Goal: Transaction & Acquisition: Book appointment/travel/reservation

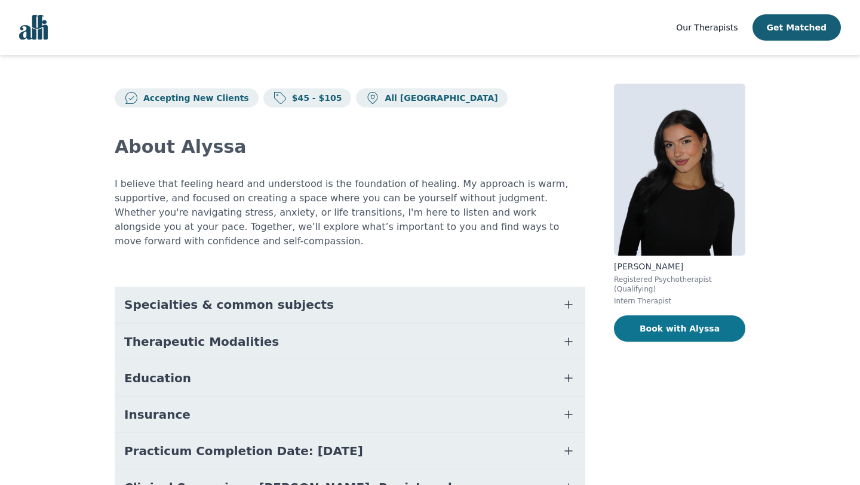
click at [670, 333] on button "Book with Alyssa" at bounding box center [679, 328] width 131 height 26
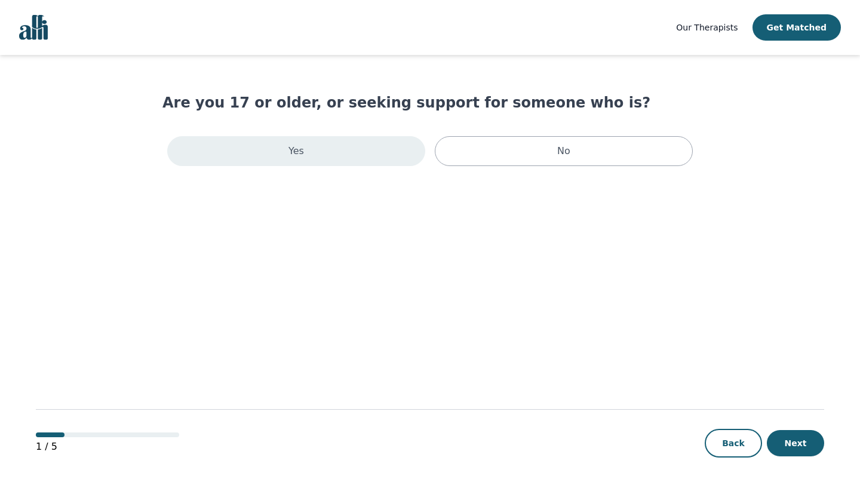
click at [348, 154] on div "Yes" at bounding box center [296, 151] width 258 height 30
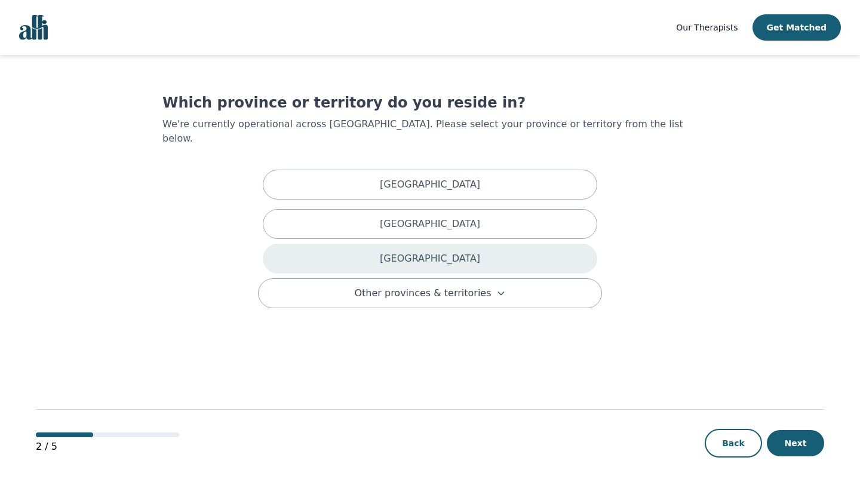
click at [430, 252] on p "[GEOGRAPHIC_DATA]" at bounding box center [430, 259] width 100 height 14
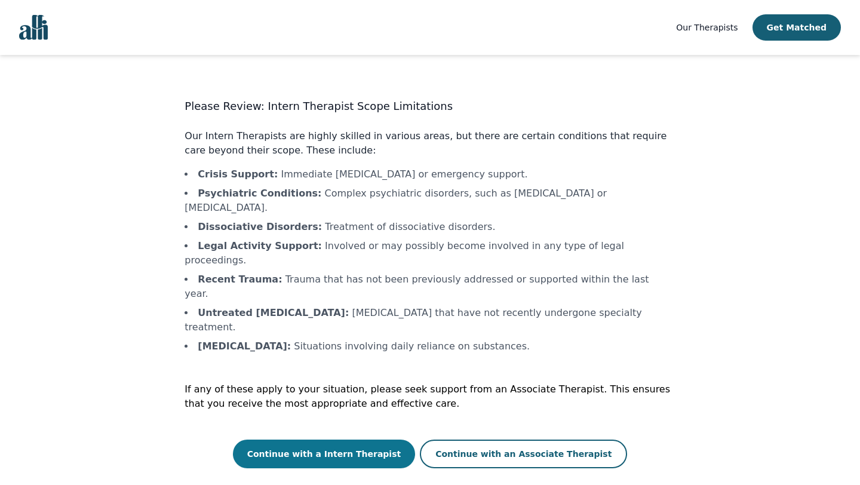
click at [379, 440] on button "Continue with a Intern Therapist" at bounding box center [324, 454] width 183 height 29
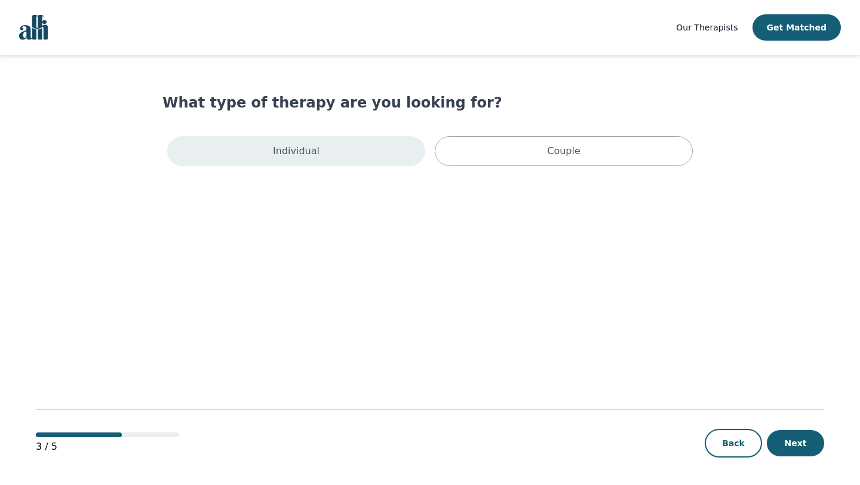
click at [328, 150] on div "Individual" at bounding box center [296, 151] width 258 height 30
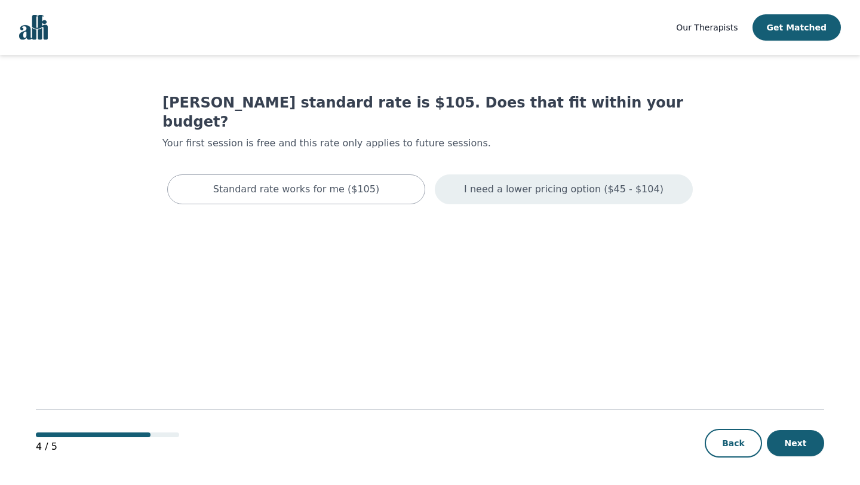
click at [495, 178] on div "I need a lower pricing option ($45 - $104)" at bounding box center [564, 189] width 258 height 30
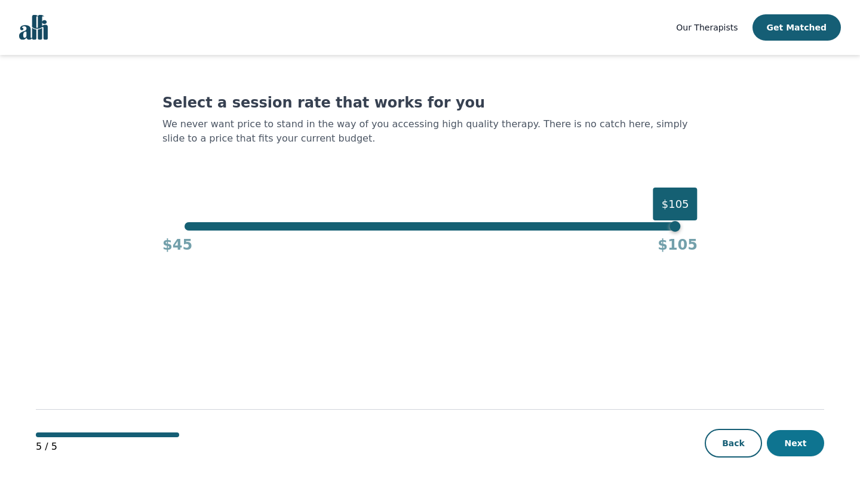
click at [794, 450] on button "Next" at bounding box center [795, 443] width 57 height 26
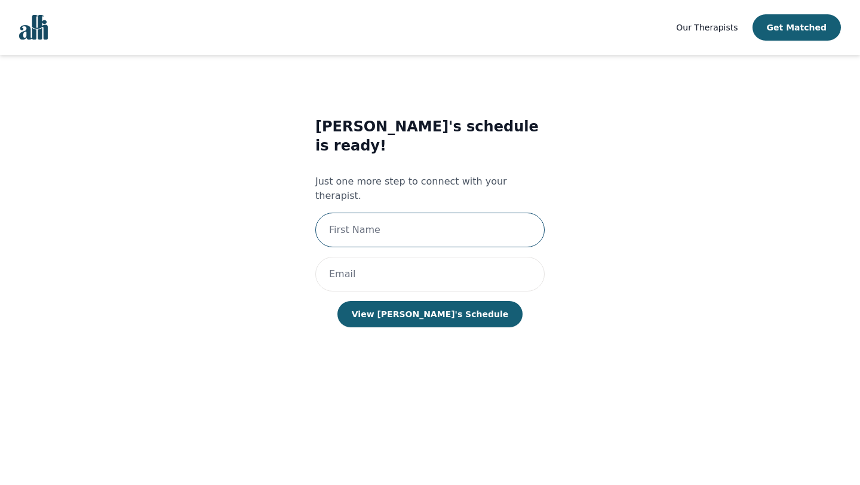
click at [375, 213] on input "text" at bounding box center [429, 230] width 229 height 35
type input "[PERSON_NAME]"
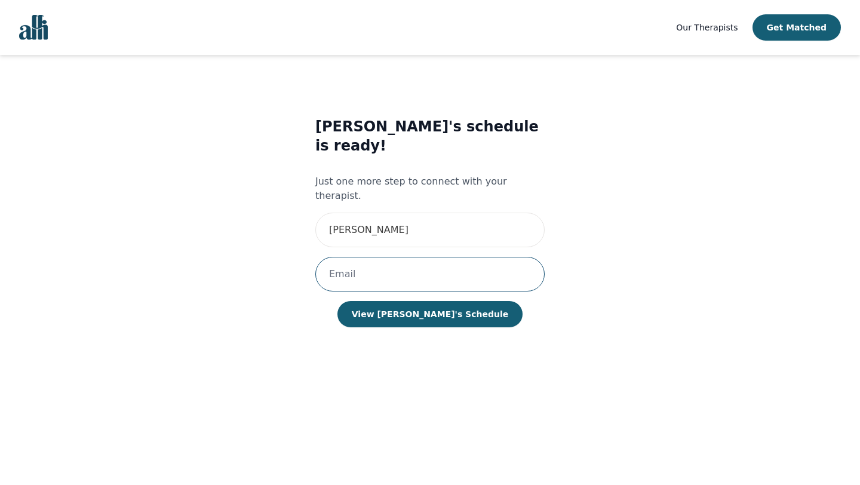
click at [433, 257] on input "email" at bounding box center [429, 274] width 229 height 35
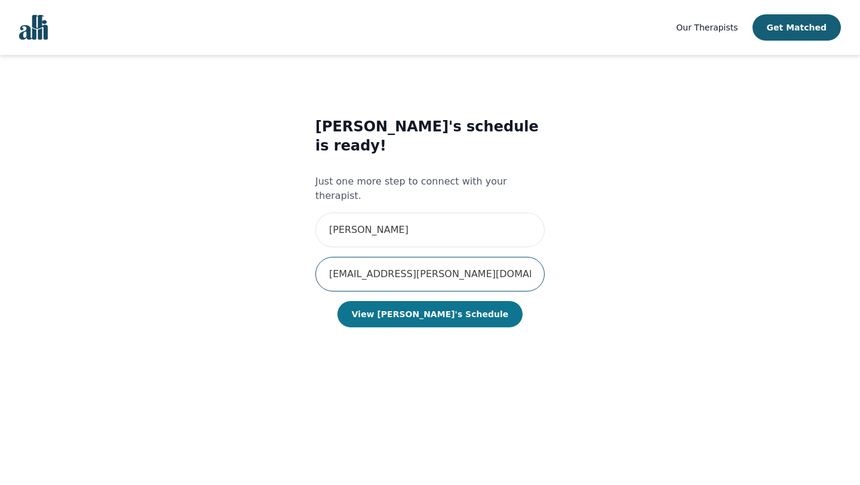
type input "[EMAIL_ADDRESS][PERSON_NAME][DOMAIN_NAME]"
click at [430, 301] on button "View [PERSON_NAME]'s Schedule" at bounding box center [430, 314] width 185 height 26
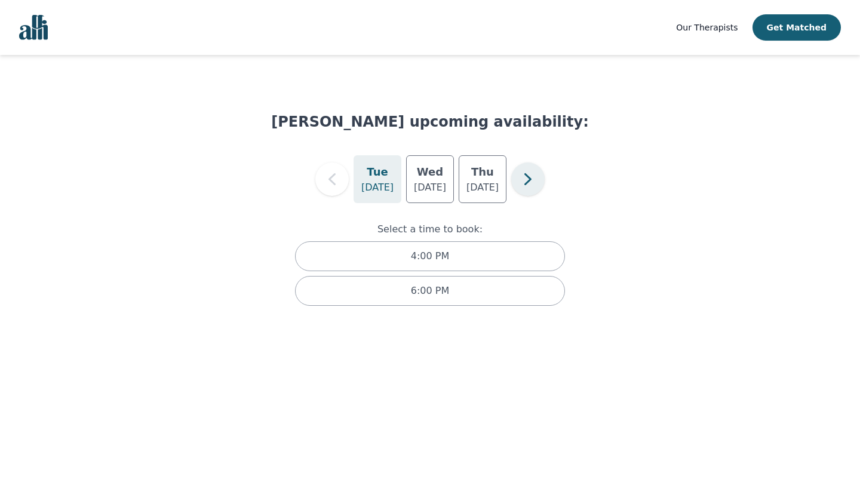
click at [518, 184] on icon "button" at bounding box center [528, 179] width 24 height 24
click at [518, 185] on icon "button" at bounding box center [528, 179] width 24 height 24
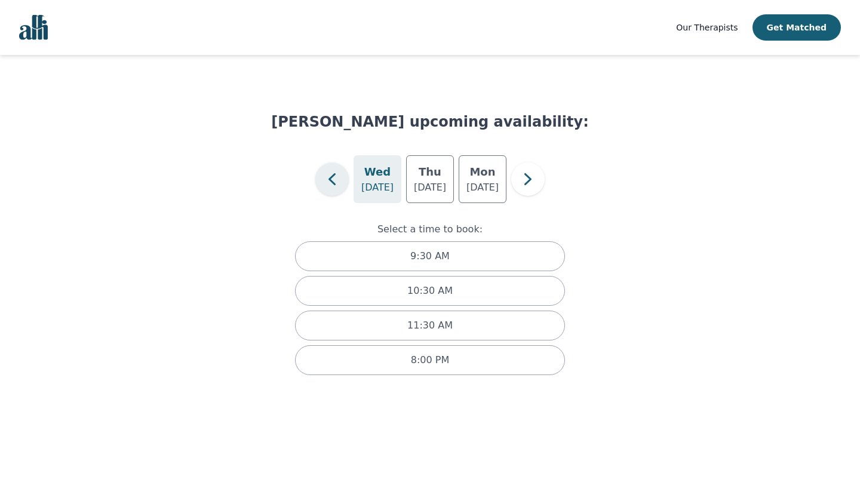
click at [329, 179] on icon "button" at bounding box center [332, 179] width 7 height 12
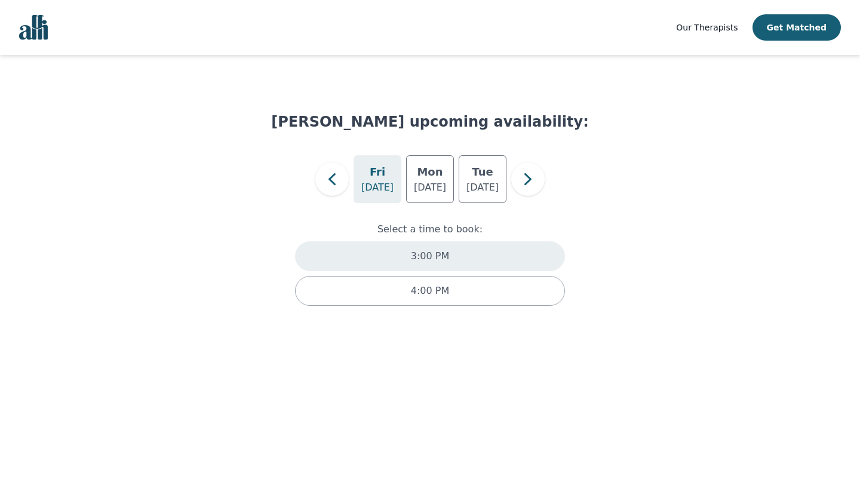
click at [437, 264] on div "3:00 PM" at bounding box center [430, 256] width 270 height 30
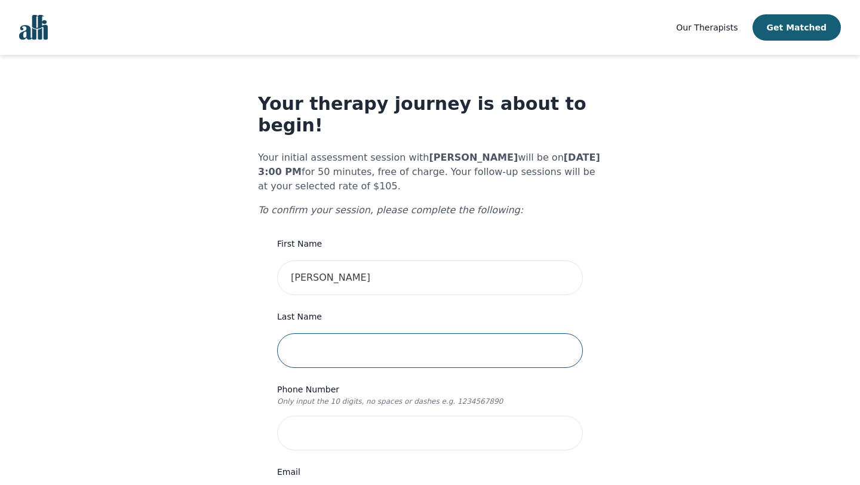
click at [369, 333] on input "text" at bounding box center [430, 350] width 306 height 35
type input "[PERSON_NAME]"
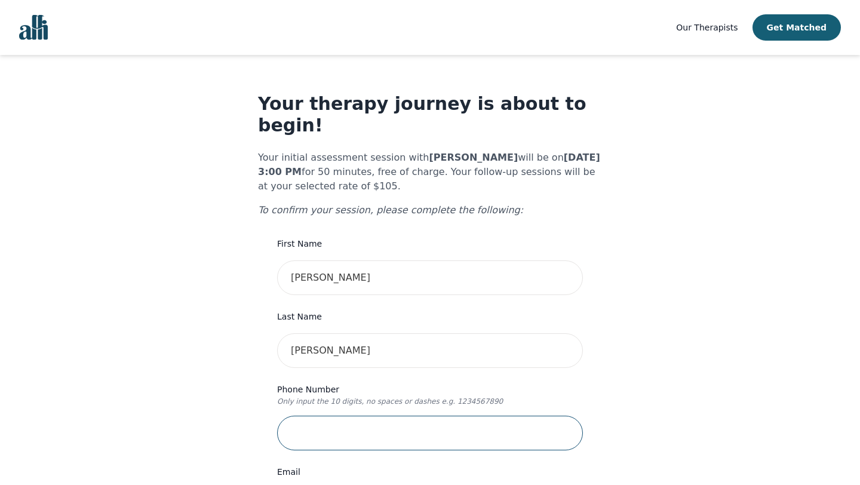
click at [388, 416] on input "tel" at bounding box center [430, 433] width 306 height 35
type input "4162709537"
type input "[STREET_ADDRESS][PERSON_NAME]"
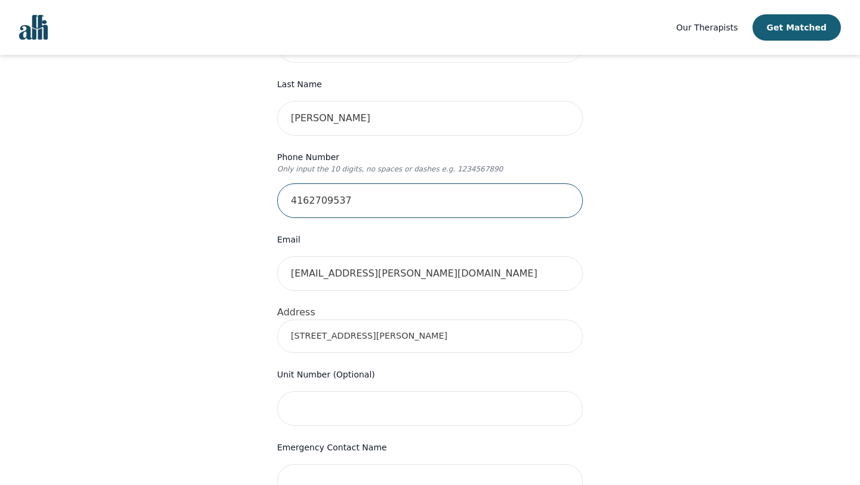
scroll to position [232, 0]
drag, startPoint x: 390, startPoint y: 321, endPoint x: 264, endPoint y: 314, distance: 125.7
click at [264, 314] on div "Your therapy journey is about to begin! Your initial assessment session with [P…" at bounding box center [430, 358] width 344 height 995
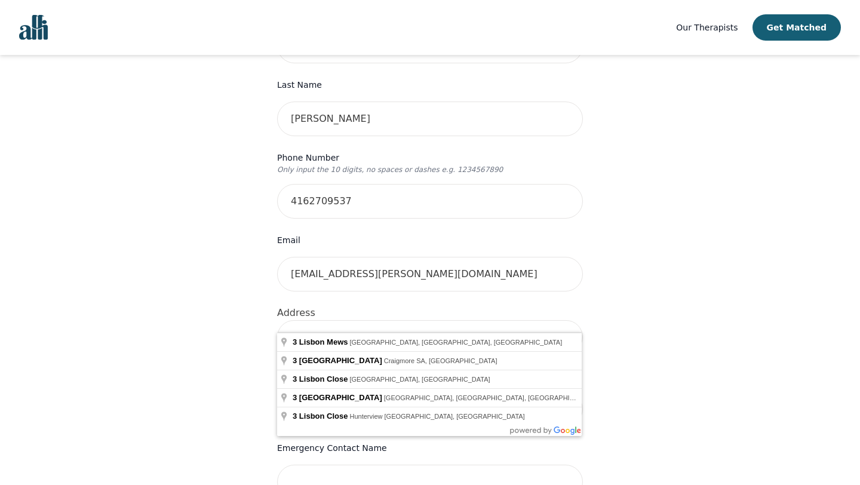
type input "[STREET_ADDRESS]"
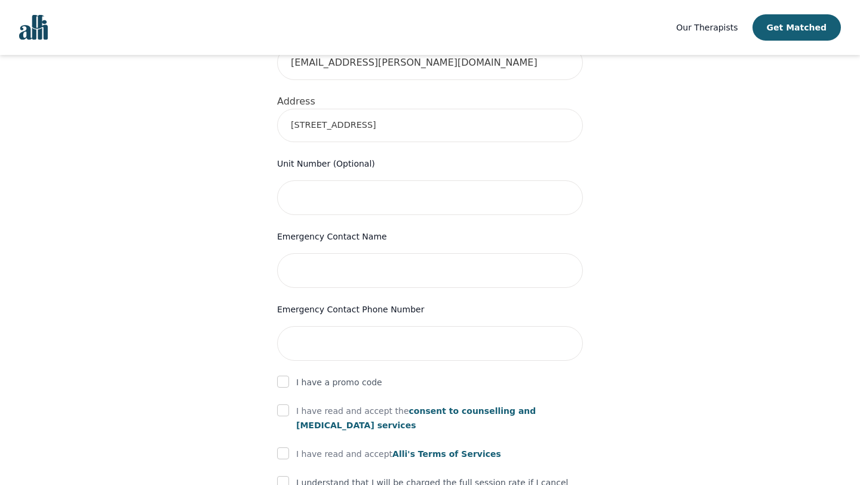
scroll to position [443, 0]
click at [362, 254] on input "text" at bounding box center [430, 271] width 306 height 35
type input "[PERSON_NAME]"
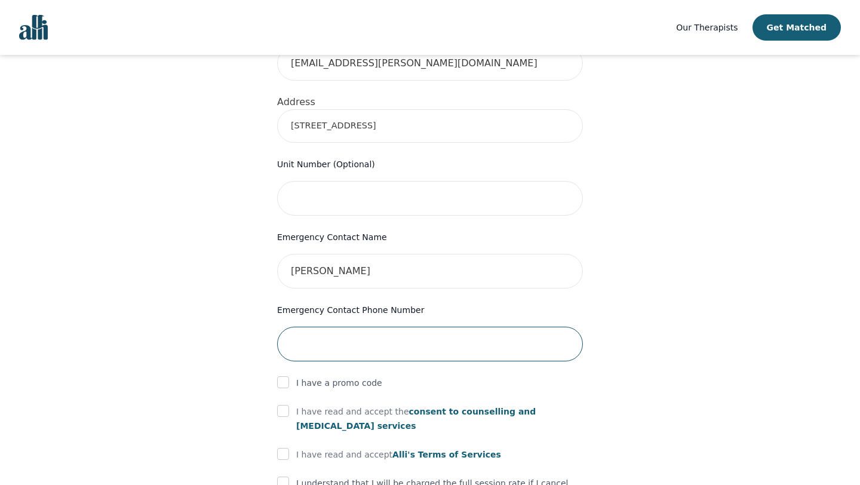
click at [391, 329] on input "tel" at bounding box center [430, 344] width 306 height 35
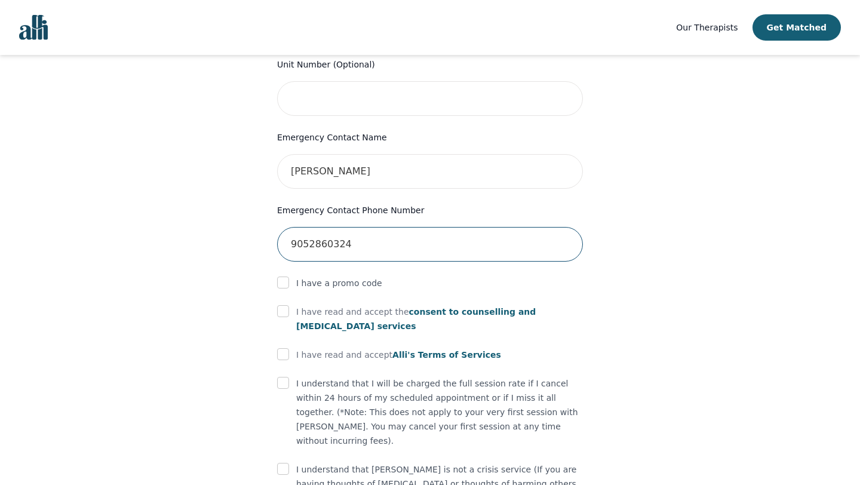
scroll to position [552, 0]
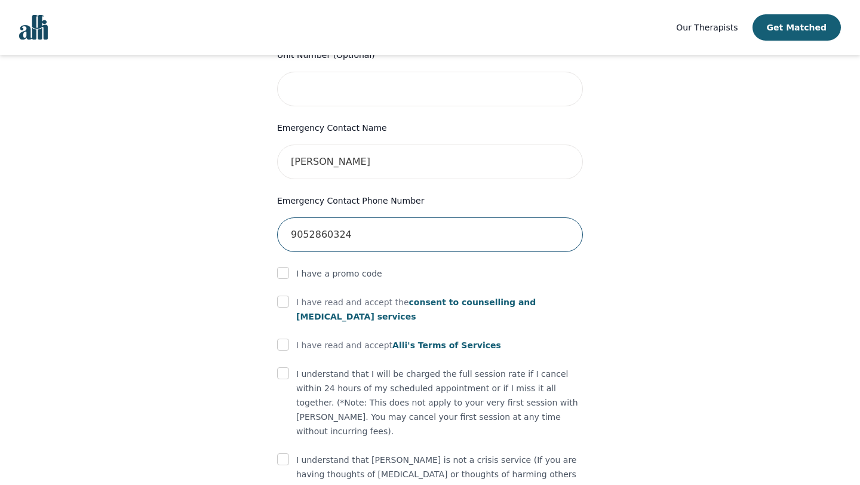
type input "9052860324"
click at [284, 296] on input "checkbox" at bounding box center [283, 302] width 12 height 12
checkbox input "true"
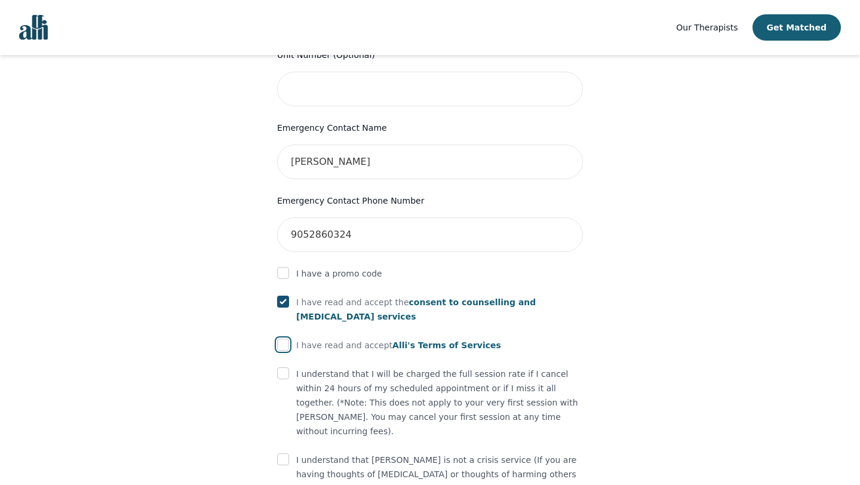
click at [286, 339] on input "checkbox" at bounding box center [283, 345] width 12 height 12
checkbox input "true"
click at [286, 367] on input "checkbox" at bounding box center [283, 373] width 12 height 12
checkbox input "true"
click at [285, 454] on input "checkbox" at bounding box center [283, 460] width 12 height 12
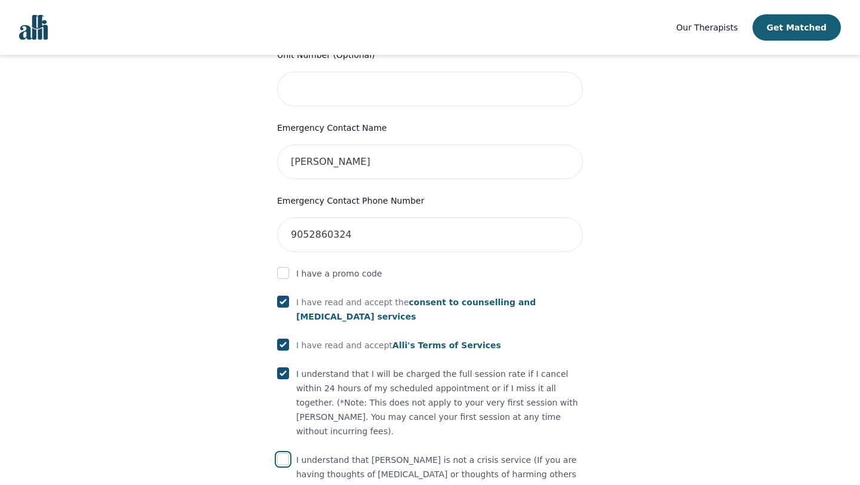
checkbox input "true"
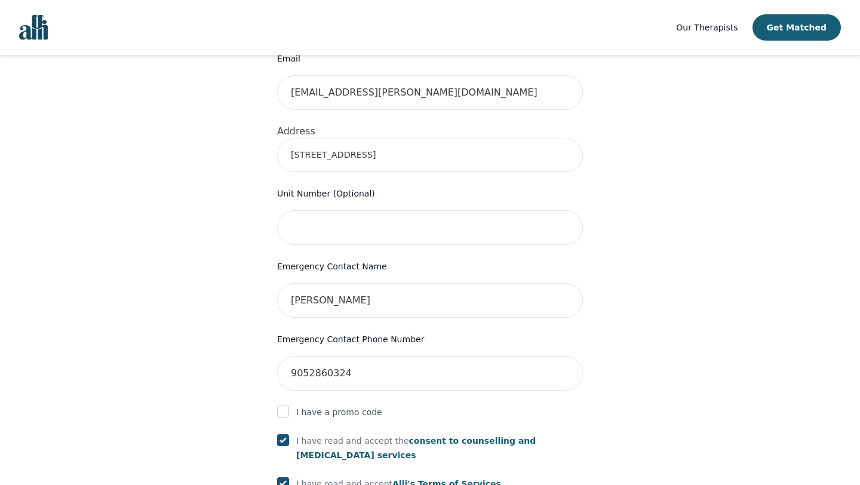
scroll to position [591, 0]
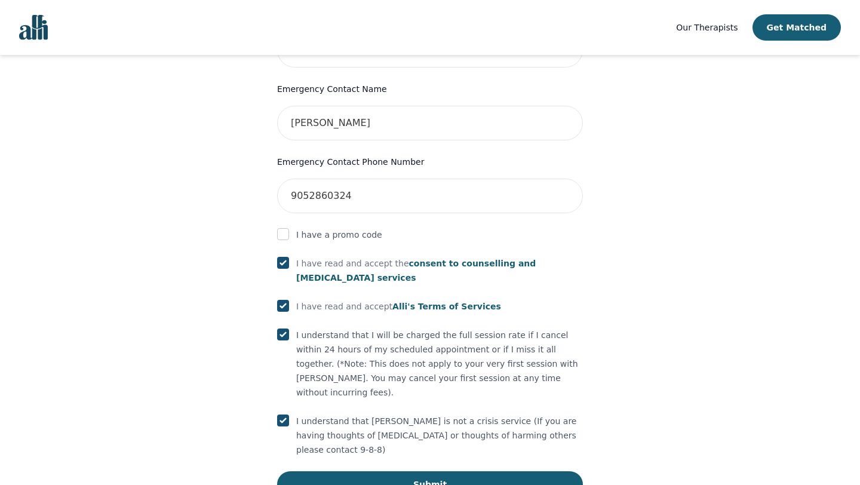
click at [379, 418] on form "First Name [PERSON_NAME] Last Name [PERSON_NAME] Phone Number Only input the 10…" at bounding box center [430, 72] width 306 height 852
click at [379, 471] on button "Submit" at bounding box center [430, 484] width 306 height 26
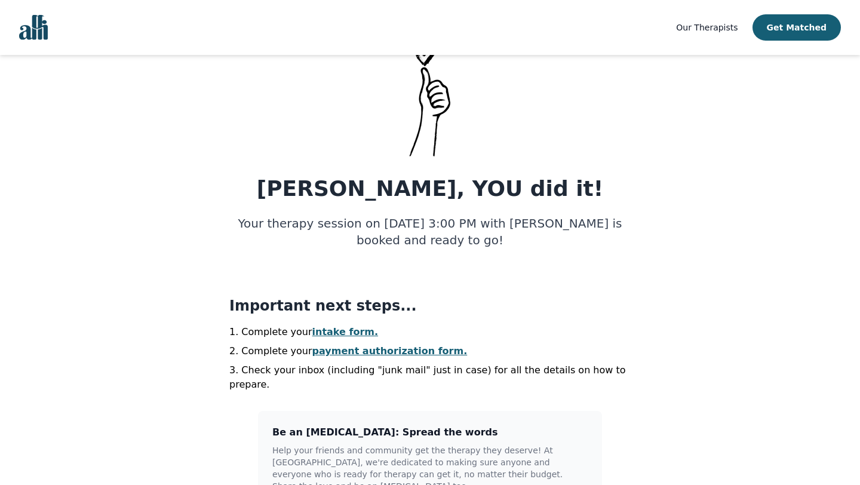
scroll to position [53, 0]
